Goal: Communication & Community: Answer question/provide support

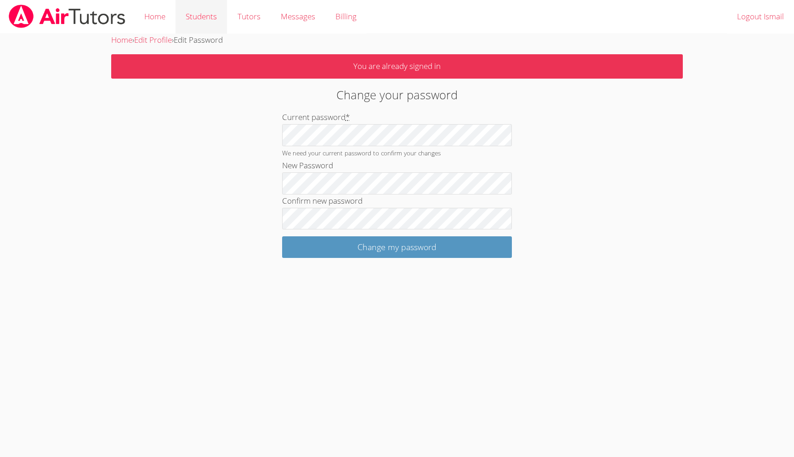
click at [194, 16] on link "Students" at bounding box center [200, 17] width 51 height 34
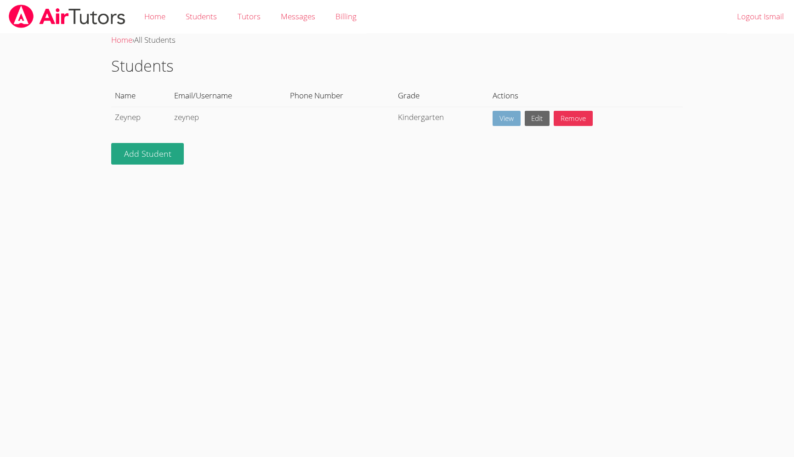
click at [507, 117] on link "View" at bounding box center [506, 118] width 28 height 15
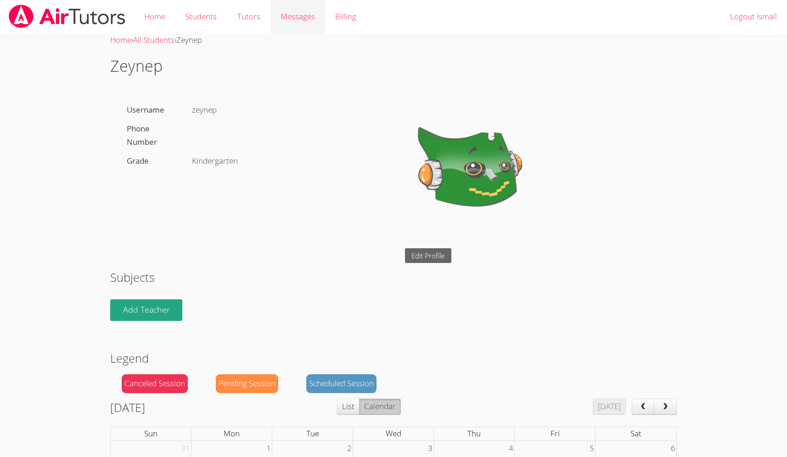
click at [292, 16] on span "Messages" at bounding box center [298, 16] width 34 height 11
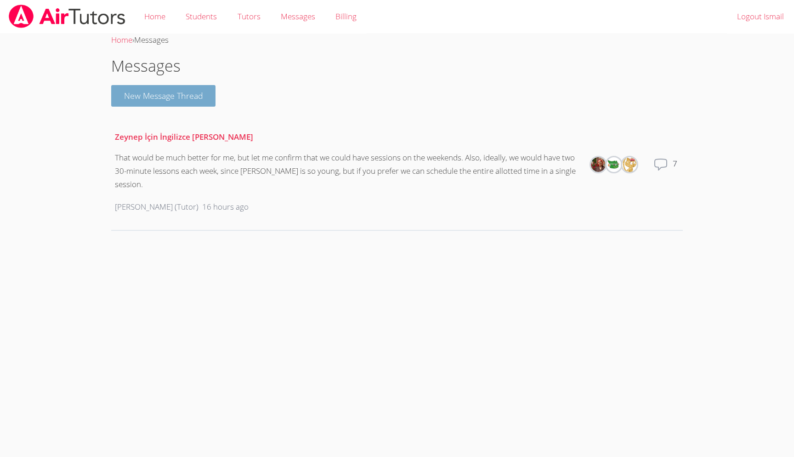
click at [198, 96] on button "New Message Thread" at bounding box center [163, 96] width 105 height 22
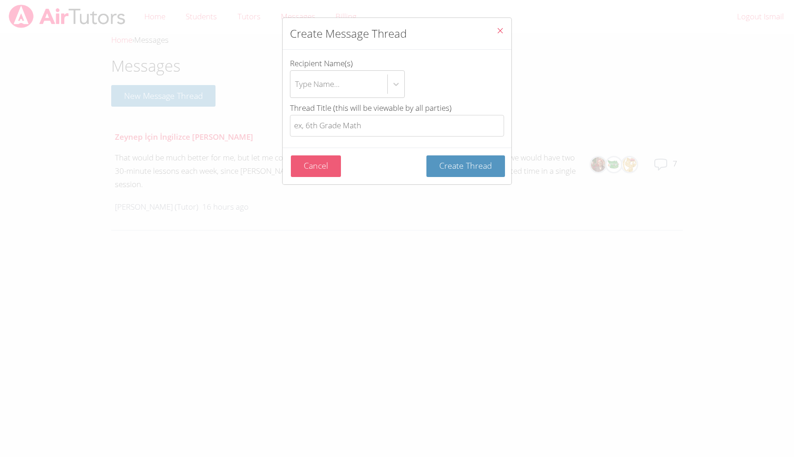
click at [311, 169] on button "Cancel" at bounding box center [316, 166] width 50 height 22
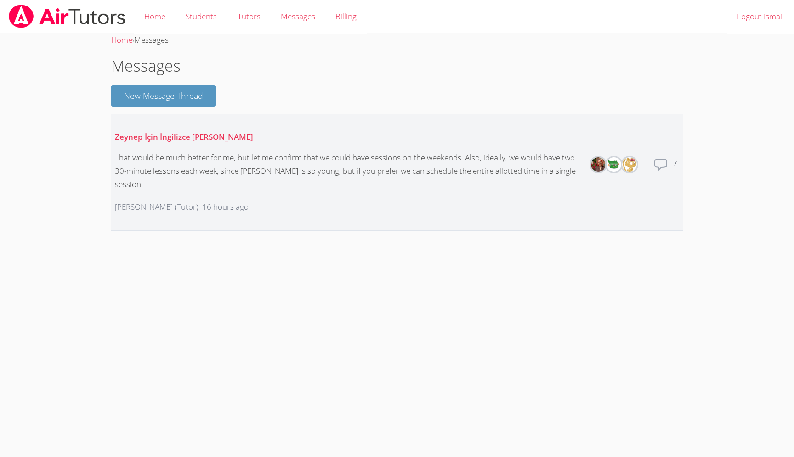
click at [657, 157] on icon at bounding box center [660, 164] width 15 height 15
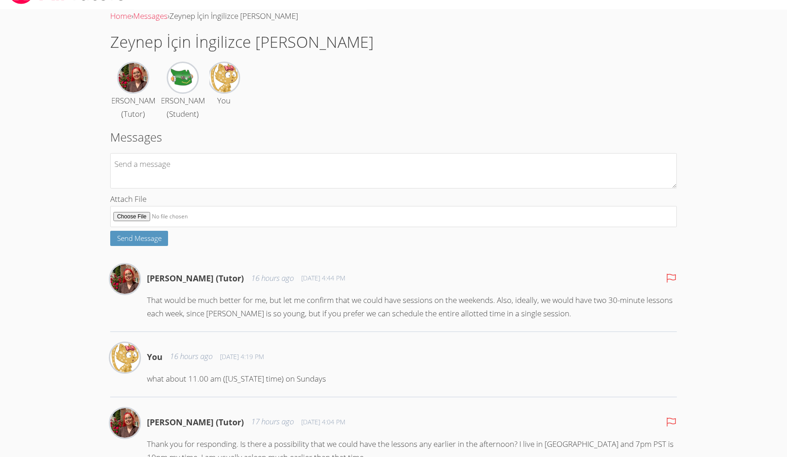
scroll to position [44, 0]
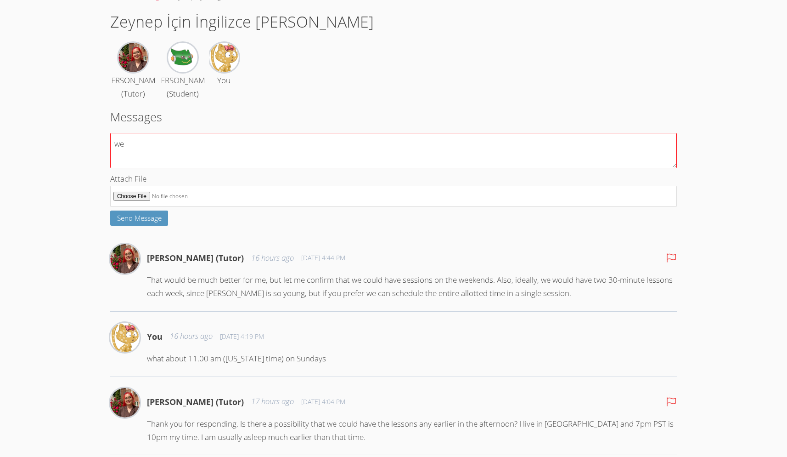
type textarea "w"
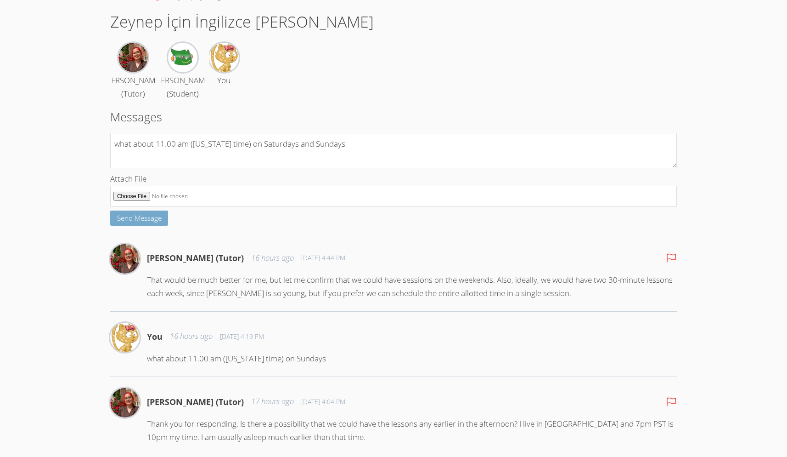
type textarea "what about 11.00 am ([US_STATE] time) on Saturdays and Sundays"
click at [137, 222] on span "Send Message" at bounding box center [139, 217] width 45 height 9
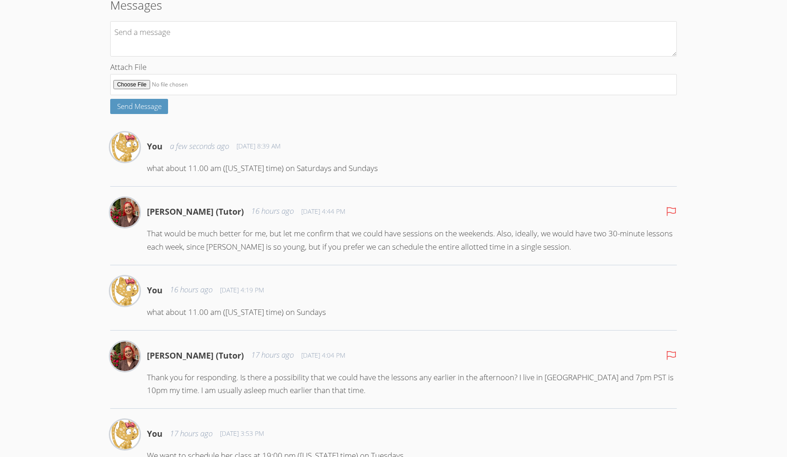
scroll to position [0, 0]
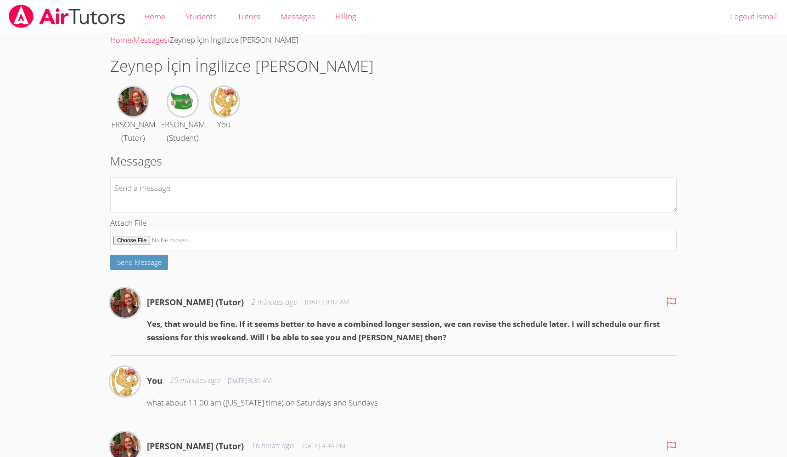
scroll to position [15, 0]
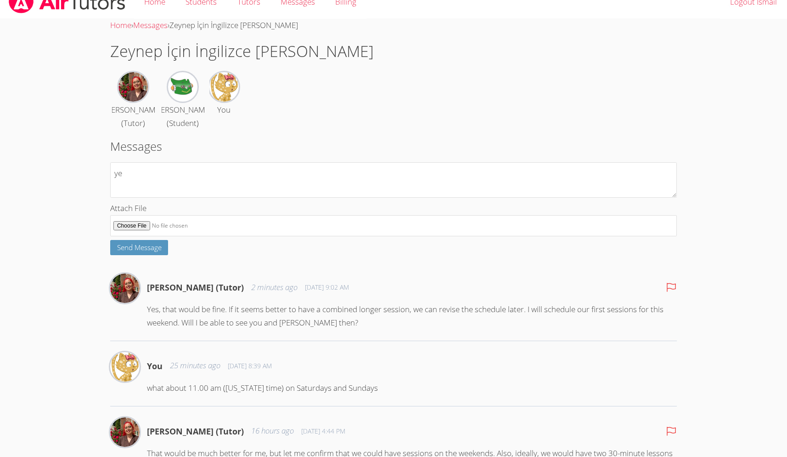
type textarea "y"
click at [142, 194] on textarea "Yes, absolately" at bounding box center [393, 179] width 567 height 35
type textarea "Yes, absolutely"
click at [157, 252] on span "Send Message" at bounding box center [139, 247] width 45 height 9
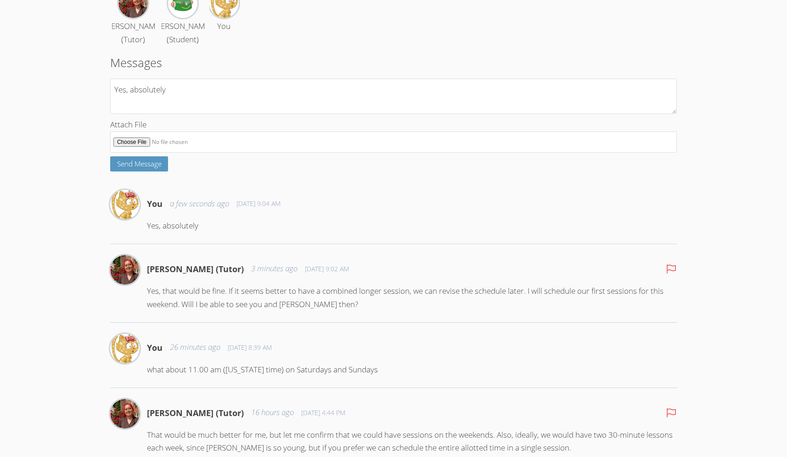
scroll to position [0, 0]
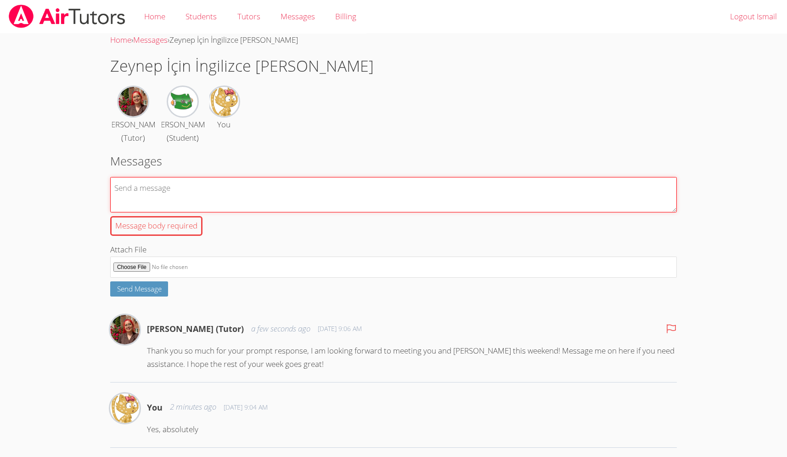
scroll to position [59, 0]
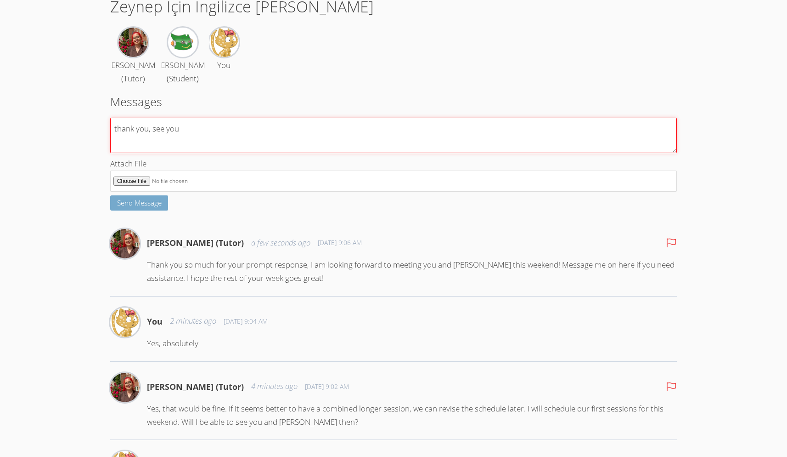
type textarea "thank you, see you"
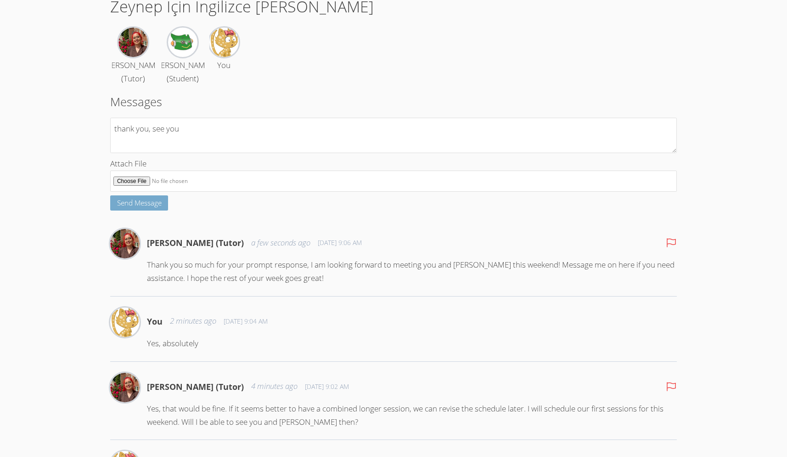
click at [148, 207] on span "Send Message" at bounding box center [139, 202] width 45 height 9
